Goal: Entertainment & Leisure: Consume media (video, audio)

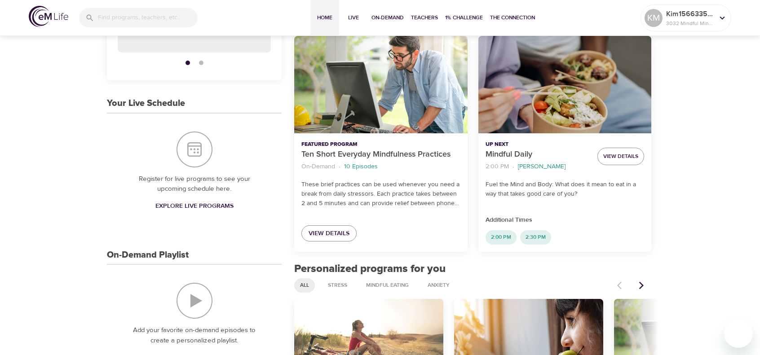
scroll to position [135, 0]
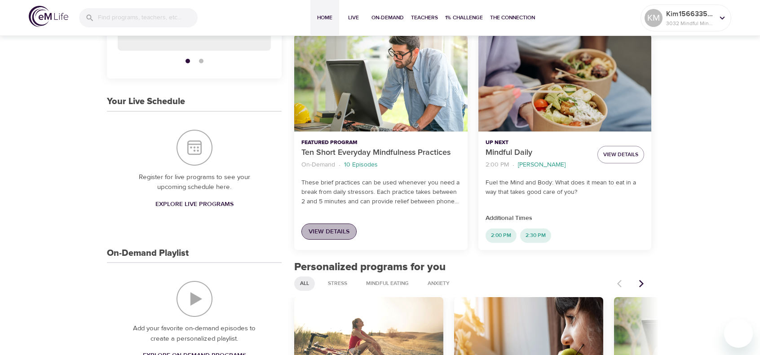
click at [339, 234] on span "View Details" at bounding box center [329, 231] width 41 height 11
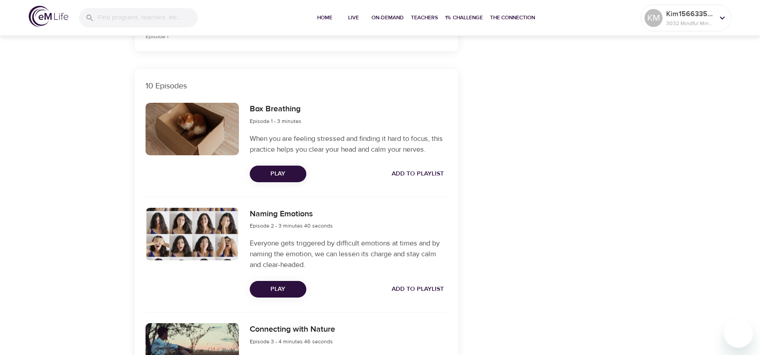
scroll to position [225, 0]
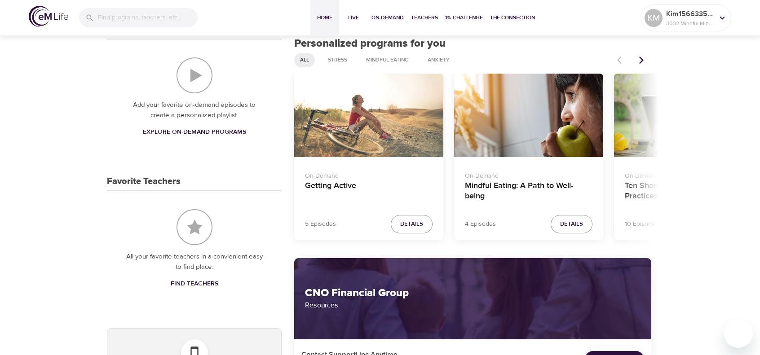
scroll to position [374, 0]
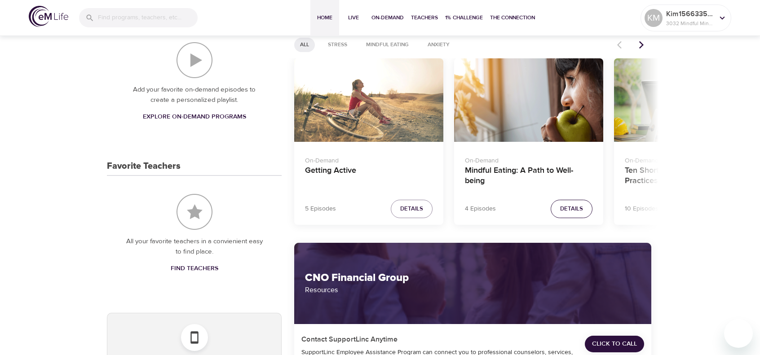
click at [569, 208] on span "Details" at bounding box center [571, 209] width 23 height 10
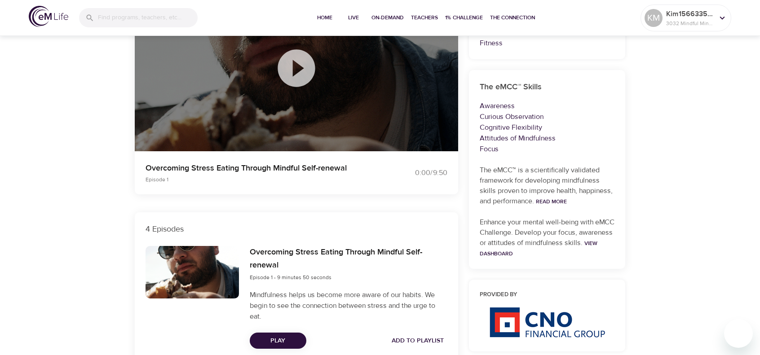
scroll to position [374, 0]
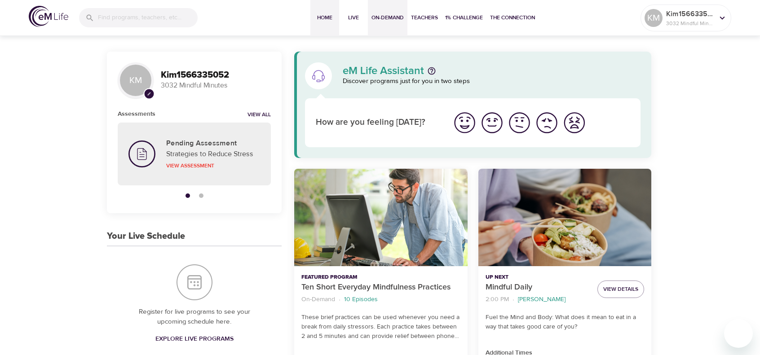
click at [388, 19] on span "On-Demand" at bounding box center [387, 17] width 32 height 9
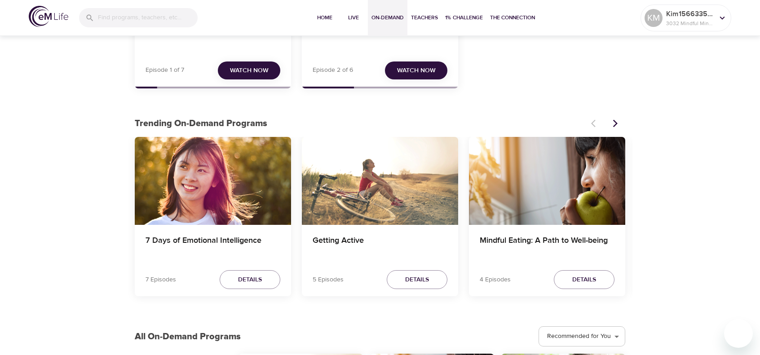
scroll to position [180, 0]
click at [580, 281] on span "Details" at bounding box center [584, 279] width 24 height 11
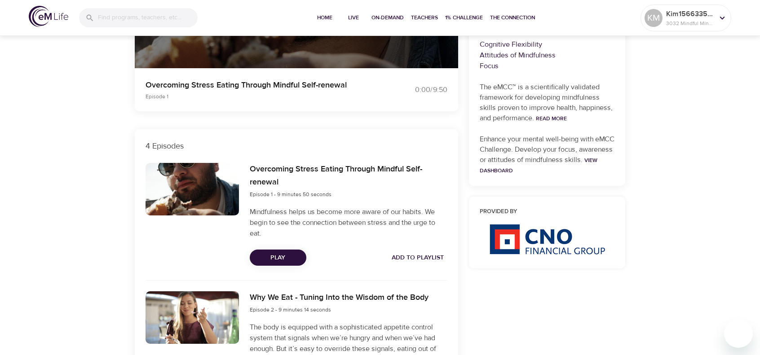
scroll to position [180, 0]
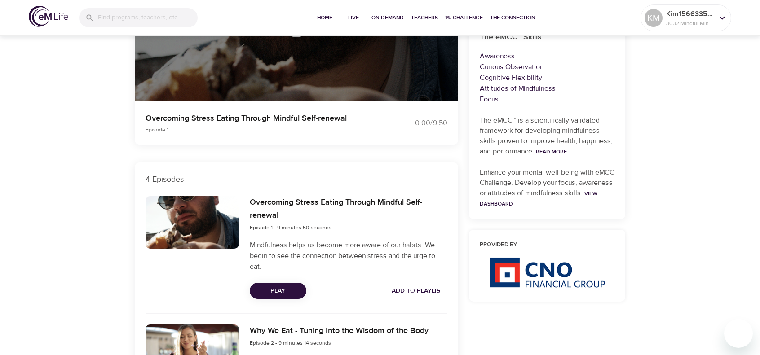
drag, startPoint x: 278, startPoint y: 293, endPoint x: 265, endPoint y: 291, distance: 13.1
click at [278, 293] on span "Play" at bounding box center [278, 291] width 42 height 11
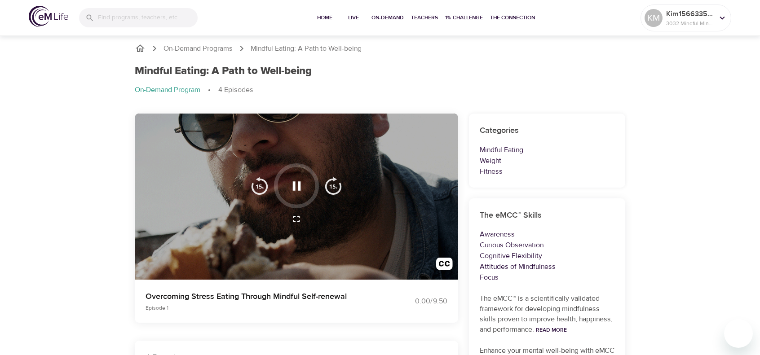
scroll to position [0, 0]
